Goal: Information Seeking & Learning: Understand process/instructions

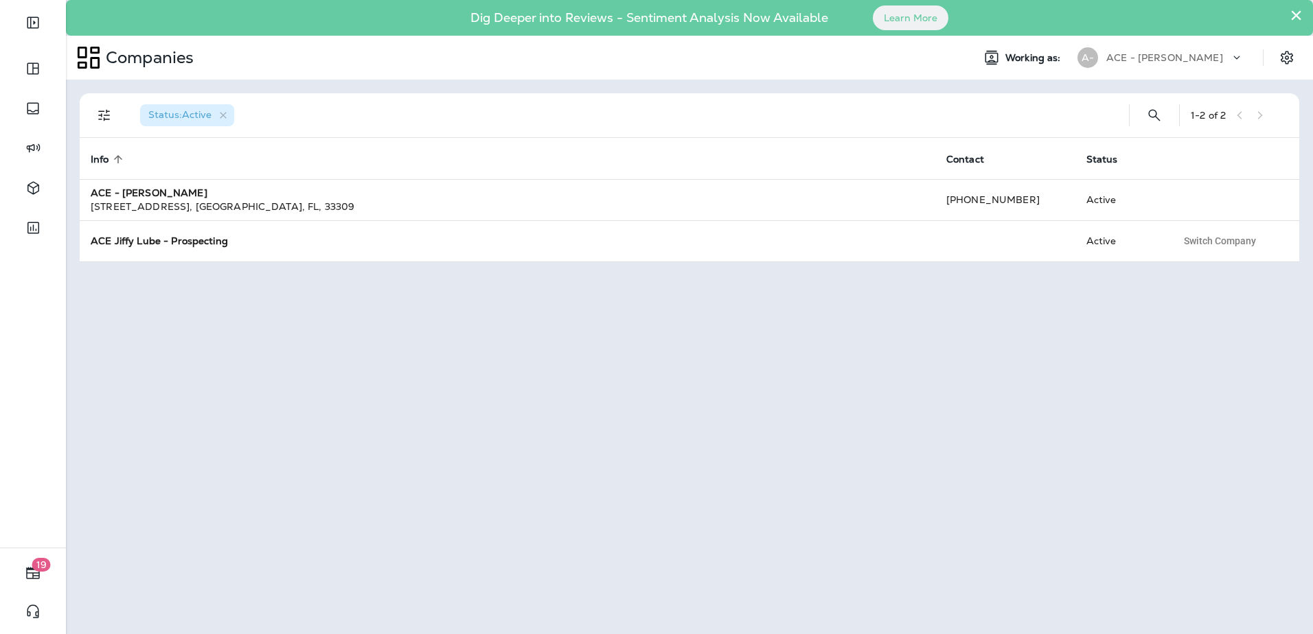
click at [1296, 13] on button "×" at bounding box center [1295, 15] width 13 height 22
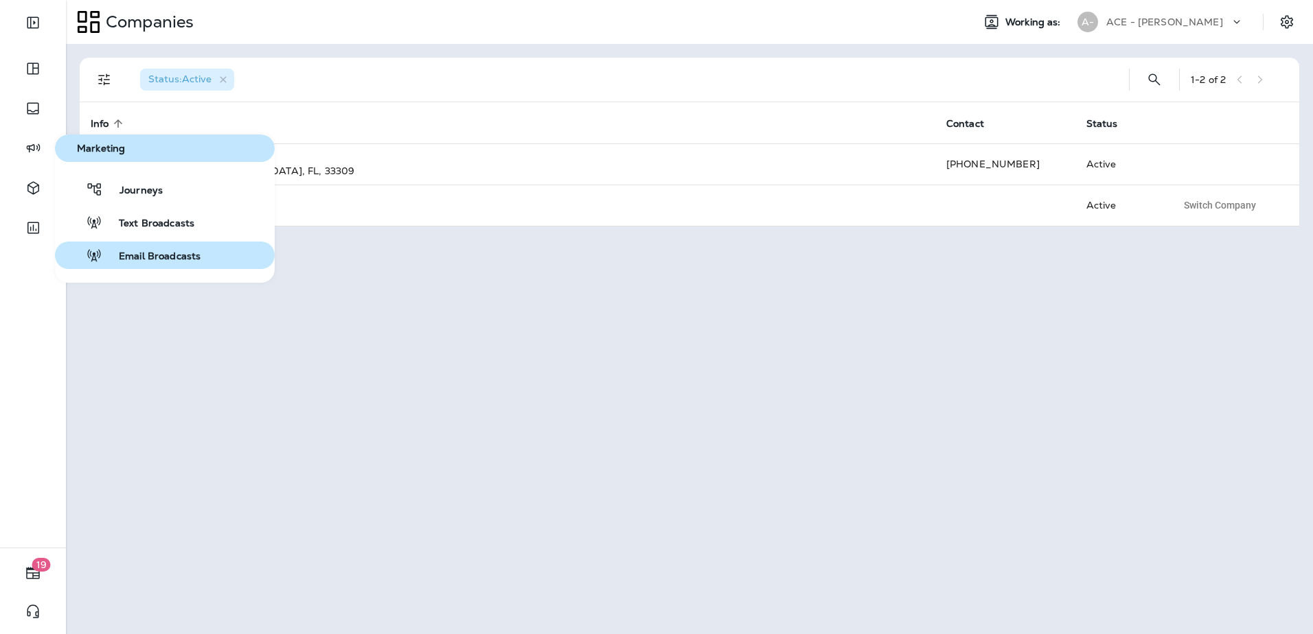
click at [165, 258] on span "Email Broadcasts" at bounding box center [151, 257] width 98 height 13
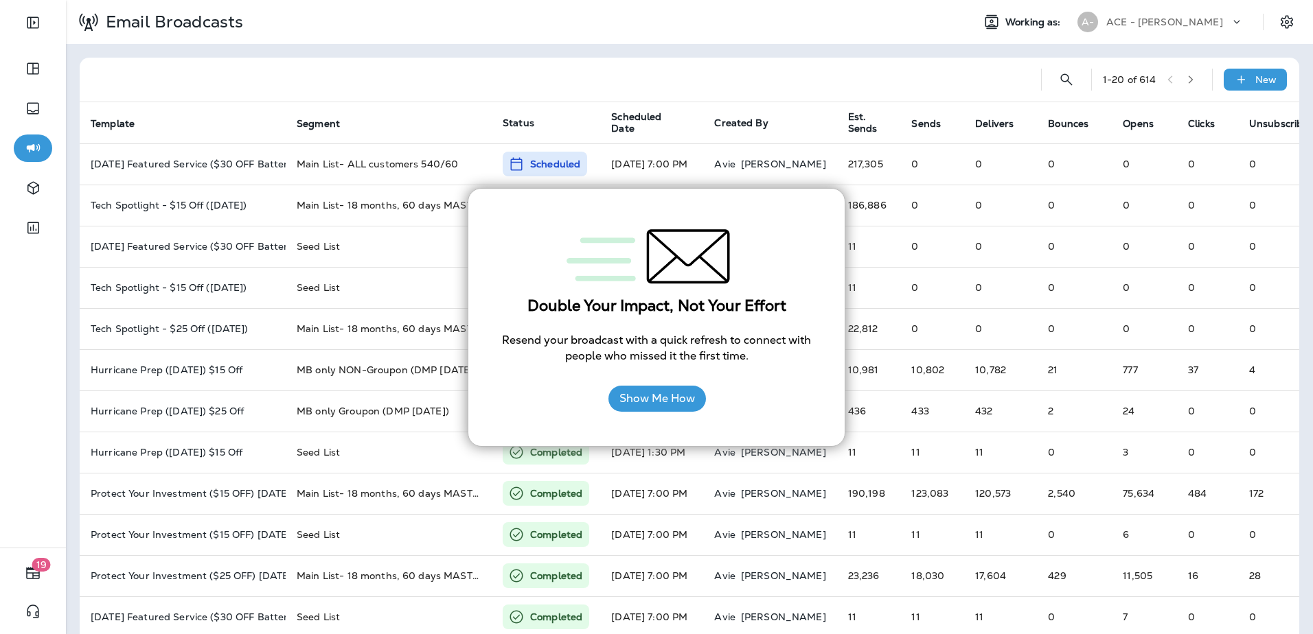
click at [451, 54] on div "1 - 20 of 614 New Template Segment Status Scheduled Date Created By Est. Sends …" at bounding box center [689, 513] width 1247 height 938
click at [831, 312] on div "Double Your Impact, Not Your Effort Resend your broadcast with a quick refresh …" at bounding box center [657, 318] width 378 height 260
click at [635, 418] on div "Show Me How" at bounding box center [656, 399] width 97 height 40
click at [636, 399] on button "Show Me How" at bounding box center [656, 399] width 97 height 26
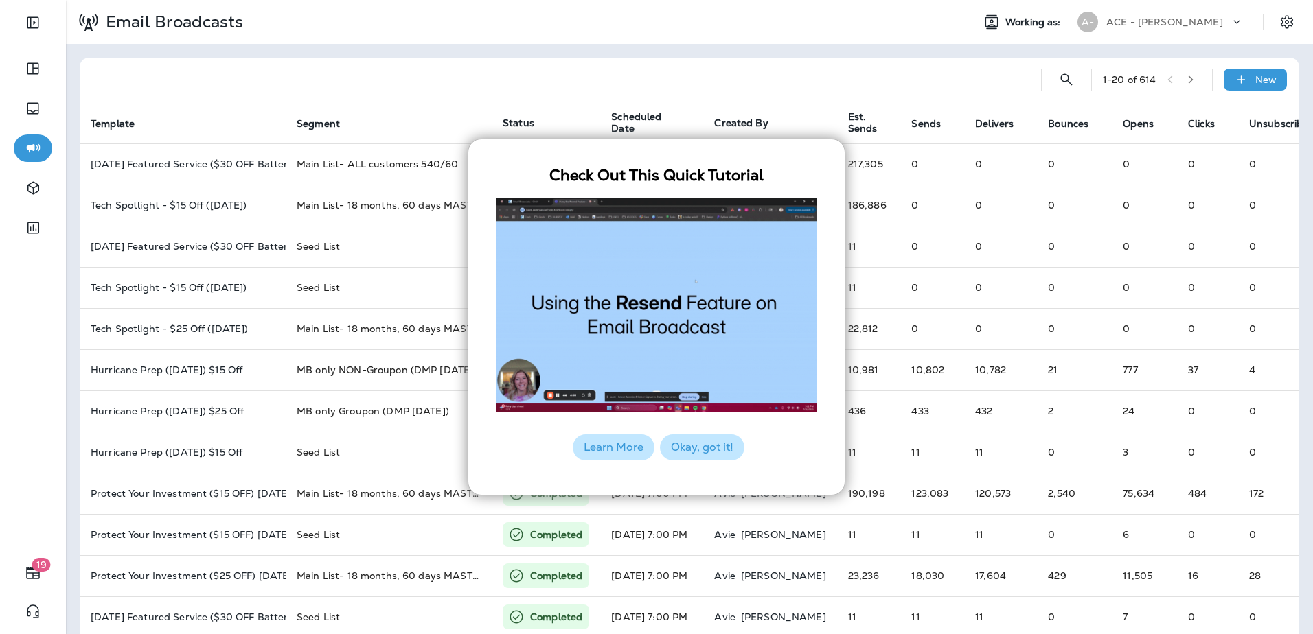
click at [691, 448] on button "Okay, got it!" at bounding box center [702, 448] width 84 height 26
